Goal: Transaction & Acquisition: Purchase product/service

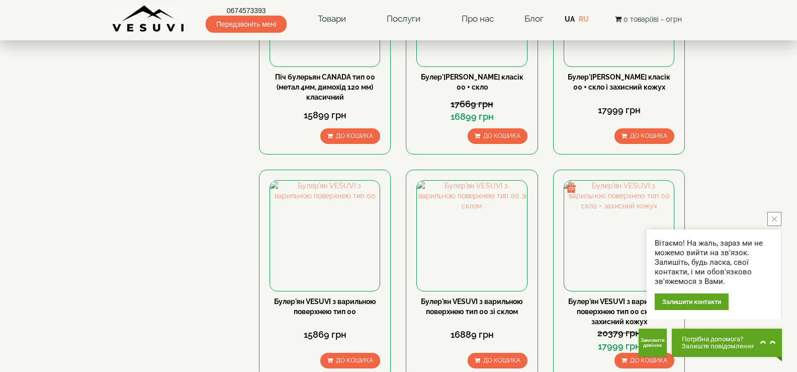
scroll to position [654, 0]
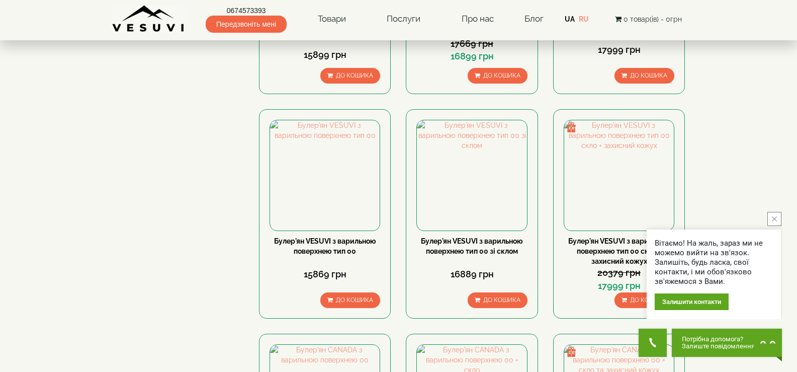
click at [777, 220] on button "close button" at bounding box center [774, 219] width 14 height 14
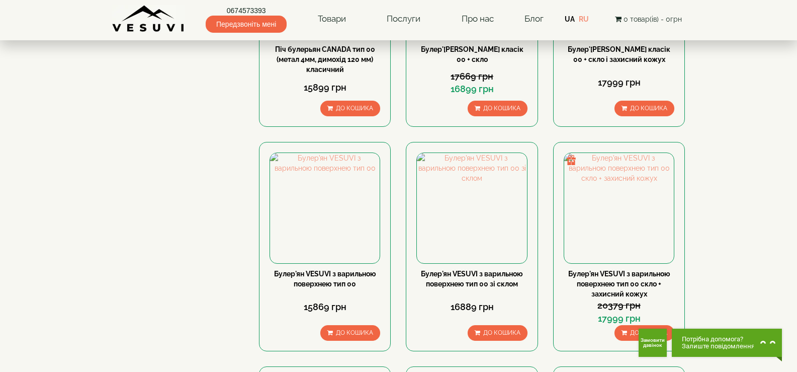
scroll to position [603, 0]
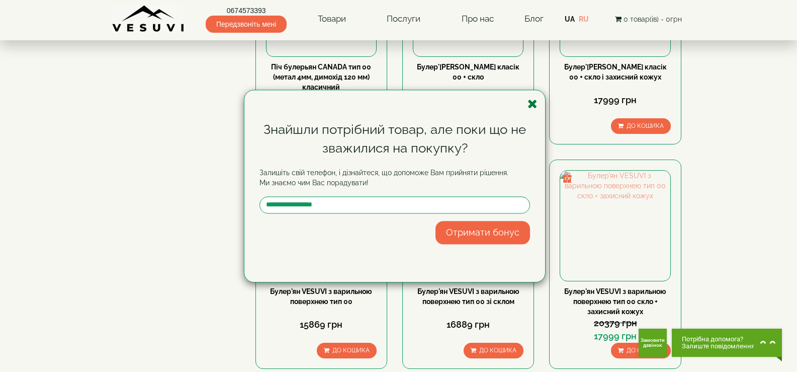
click at [532, 103] on icon "button" at bounding box center [533, 104] width 10 height 13
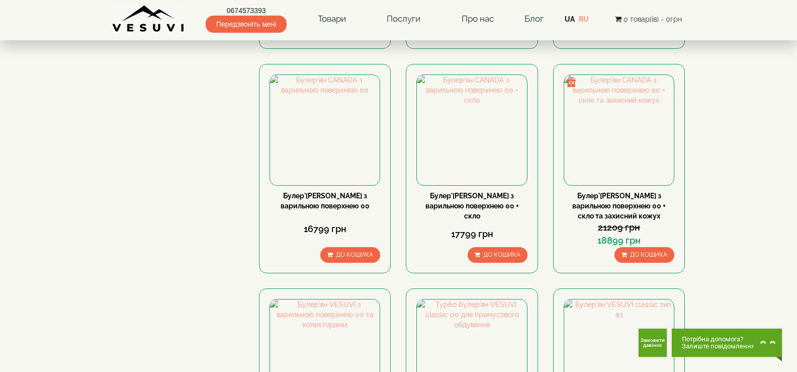
scroll to position [1106, 0]
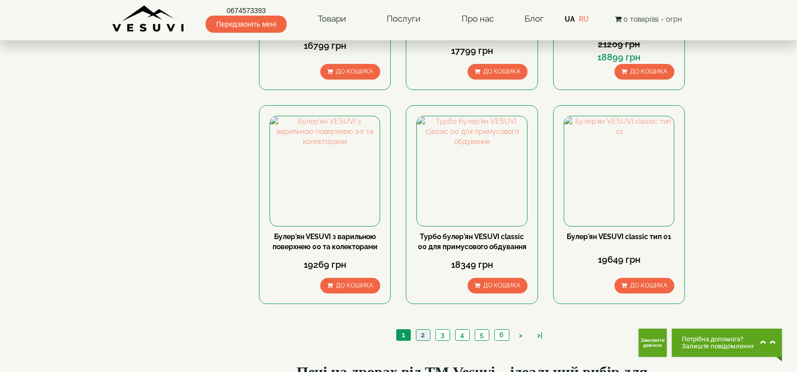
click at [426, 329] on link "2" at bounding box center [423, 334] width 14 height 11
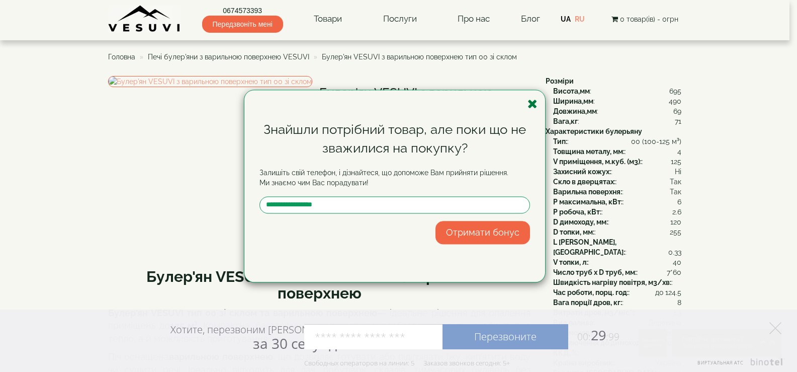
click at [534, 104] on icon "button" at bounding box center [533, 104] width 10 height 13
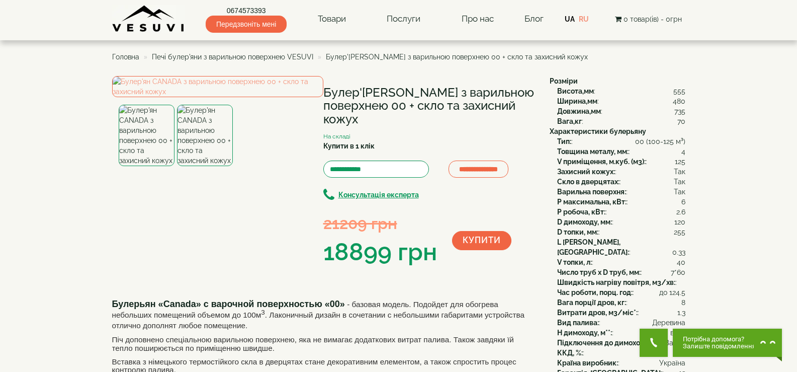
drag, startPoint x: 666, startPoint y: 161, endPoint x: 683, endPoint y: 163, distance: 17.2
click at [683, 163] on div "V приміщення, м.куб. (м3): : 125" at bounding box center [621, 161] width 128 height 10
